Goal: Find contact information: Find contact information

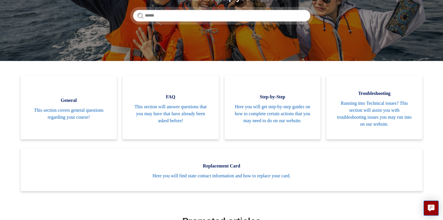
scroll to position [91, 0]
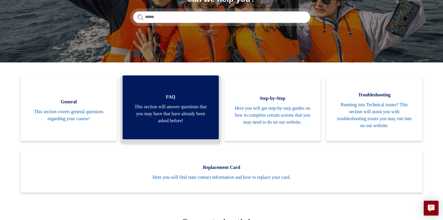
click at [165, 110] on span "This section will answer questions that you may have that have already been ask…" at bounding box center [170, 114] width 79 height 21
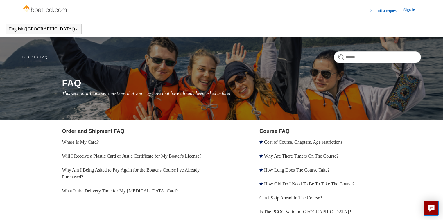
click at [383, 9] on link "Submit a request" at bounding box center [387, 11] width 33 height 6
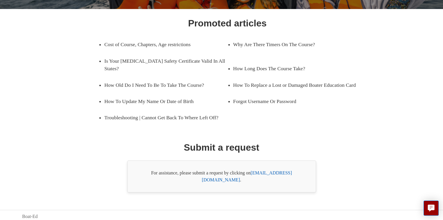
scroll to position [85, 0]
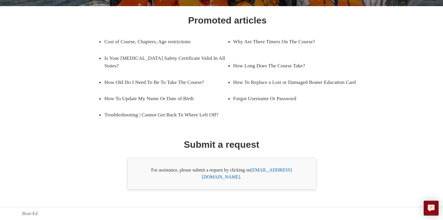
click at [271, 176] on link "support@boat-ed.com" at bounding box center [247, 174] width 90 height 12
